Goal: Complete application form

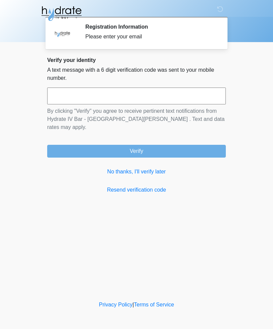
click at [74, 98] on input "text" at bounding box center [136, 96] width 179 height 17
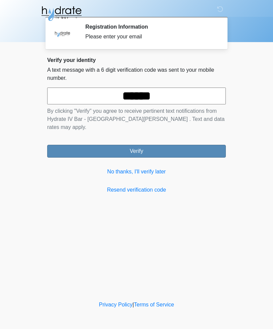
type input "******"
click at [197, 145] on button "Verify" at bounding box center [136, 151] width 179 height 13
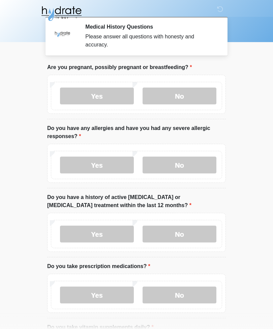
click at [202, 86] on div "Yes No" at bounding box center [136, 96] width 171 height 28
click at [188, 93] on label "No" at bounding box center [180, 96] width 74 height 17
click at [188, 166] on label "No" at bounding box center [180, 165] width 74 height 17
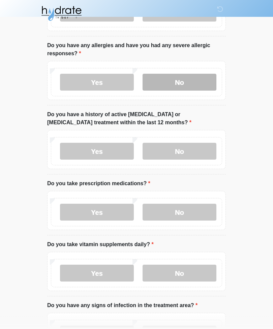
scroll to position [86, 0]
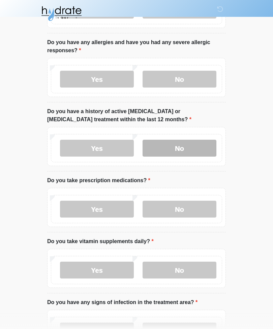
click at [189, 147] on label "No" at bounding box center [180, 148] width 74 height 17
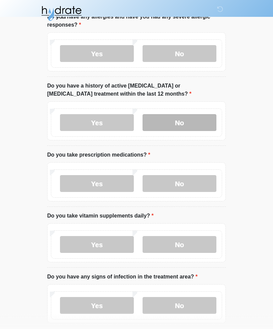
scroll to position [115, 0]
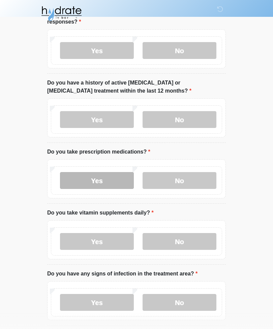
click at [100, 177] on label "Yes" at bounding box center [97, 180] width 74 height 17
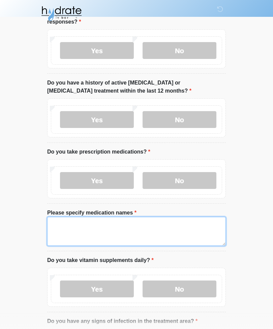
click at [168, 228] on textarea "Please specify medication names" at bounding box center [136, 231] width 179 height 29
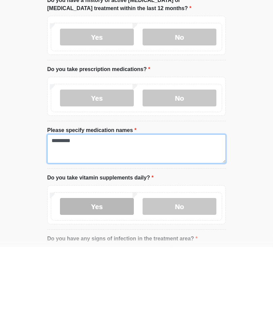
type textarea "*********"
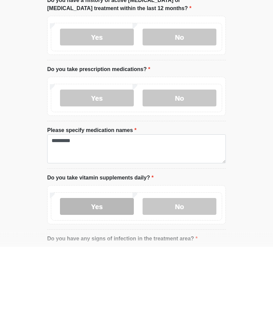
click at [111, 281] on label "Yes" at bounding box center [97, 289] width 74 height 17
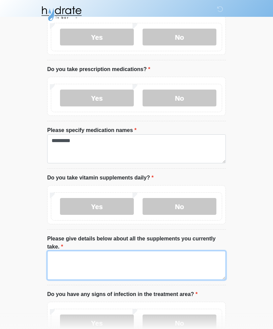
click at [191, 263] on textarea "Please give details below about all the supplements you currently take." at bounding box center [136, 265] width 179 height 29
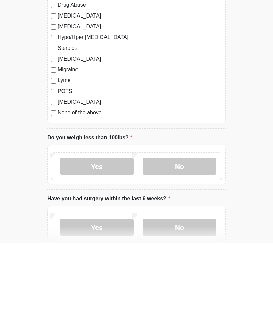
scroll to position [725, 0]
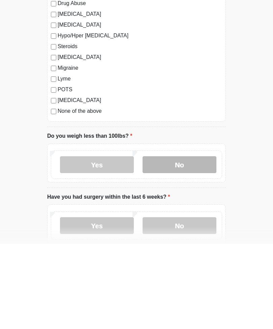
type textarea "**********"
click at [194, 242] on label "No" at bounding box center [180, 250] width 74 height 17
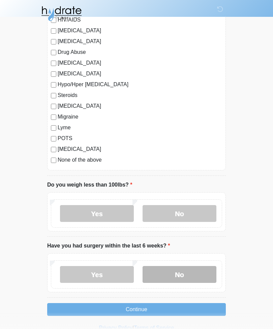
click at [191, 270] on label "No" at bounding box center [180, 274] width 74 height 17
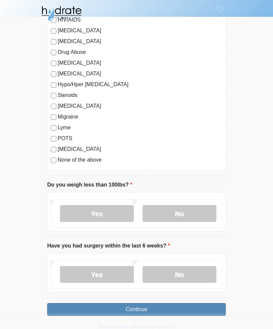
click at [204, 312] on button "Continue" at bounding box center [136, 310] width 179 height 13
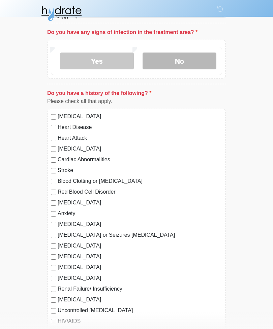
click at [206, 62] on label "No" at bounding box center [180, 61] width 74 height 17
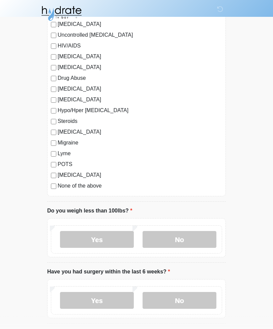
scroll to position [762, 0]
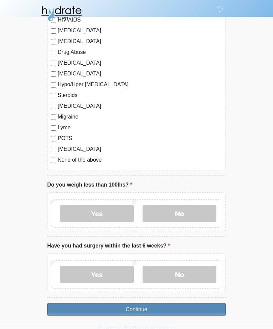
click at [186, 307] on button "Continue" at bounding box center [136, 310] width 179 height 13
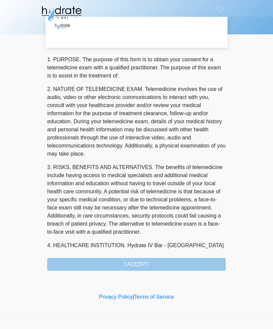
scroll to position [0, 0]
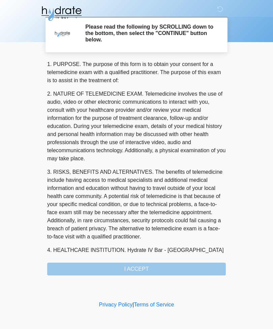
click at [197, 265] on div "1. PURPOSE. The purpose of this form is to obtain your consent for a telemedici…" at bounding box center [136, 168] width 179 height 216
click at [191, 263] on div "1. PURPOSE. The purpose of this form is to obtain your consent for a telemedici…" at bounding box center [136, 168] width 179 height 216
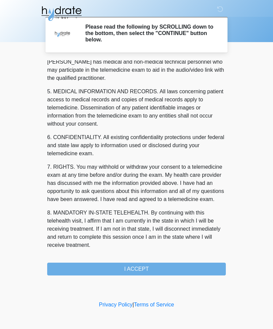
scroll to position [205, 0]
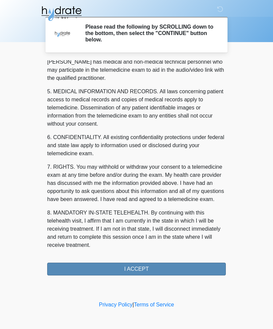
click at [169, 269] on button "I ACCEPT" at bounding box center [136, 269] width 179 height 13
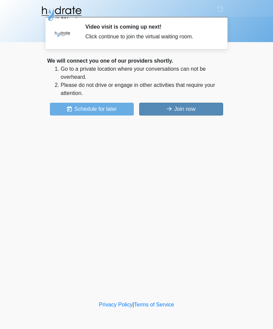
click at [201, 105] on button "Join now" at bounding box center [181, 109] width 84 height 13
